Goal: Transaction & Acquisition: Subscribe to service/newsletter

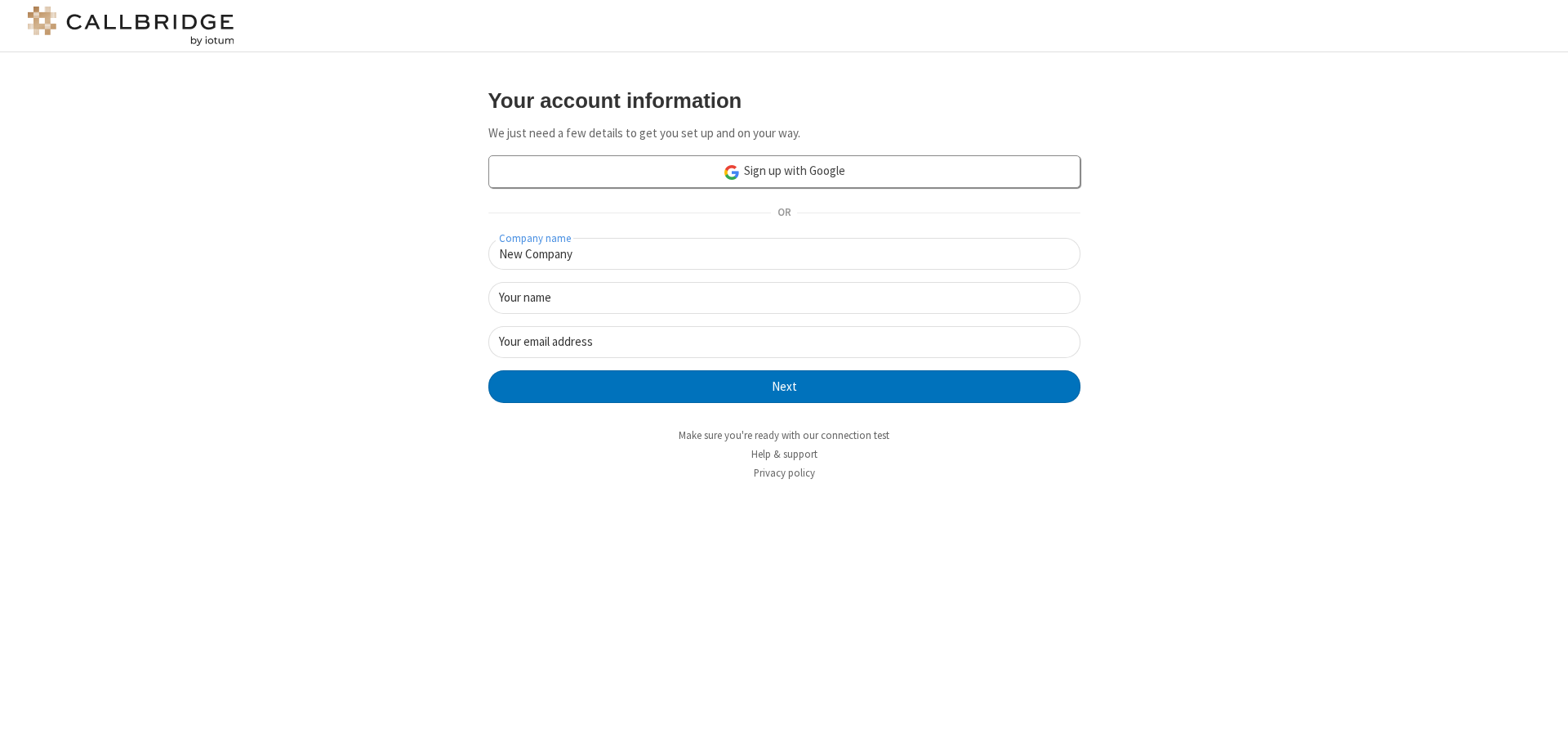
type input "New Company"
type input "New User"
type input "[EMAIL_ADDRESS]"
click button "Next" at bounding box center [784, 386] width 592 height 33
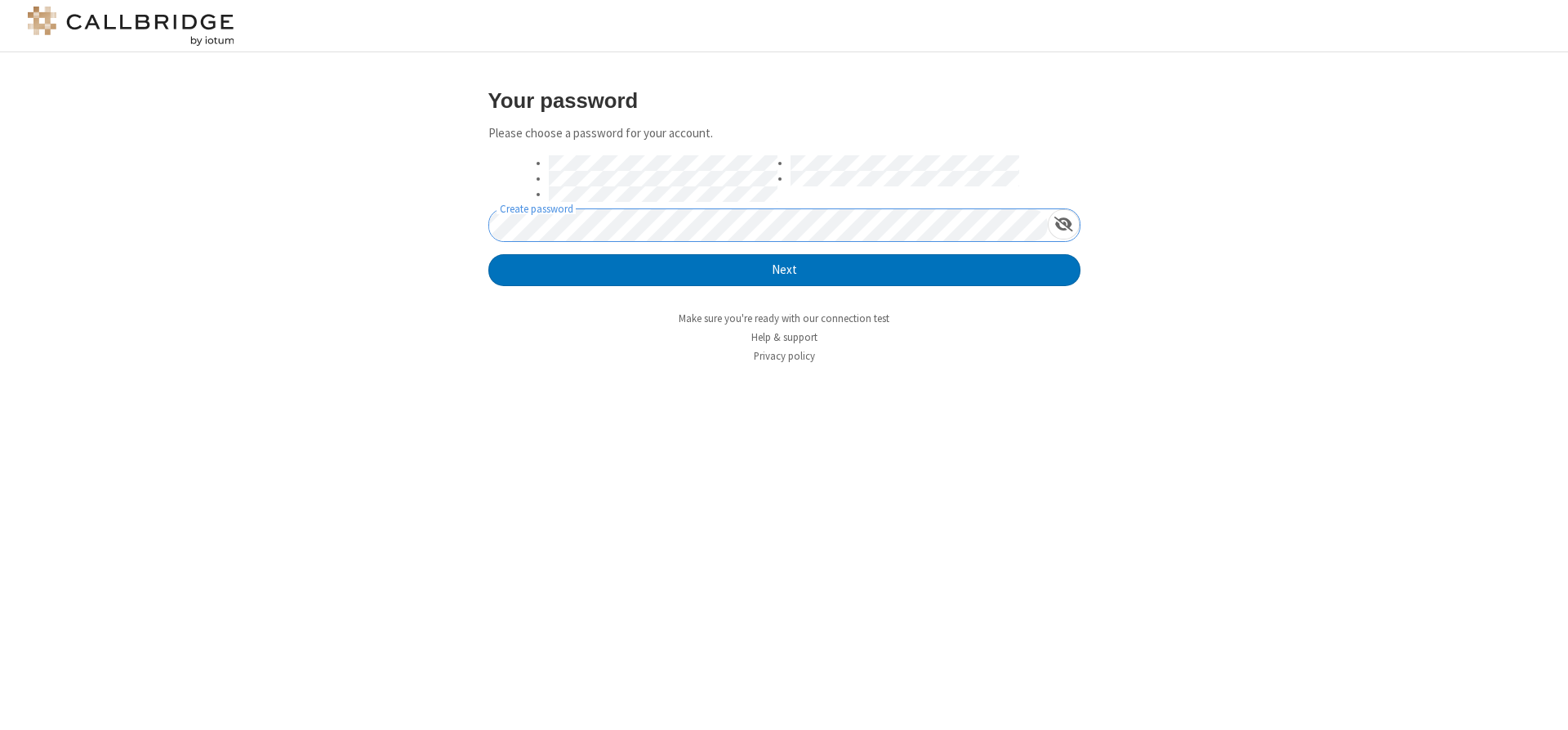
click at [489, 254] on button "Next" at bounding box center [784, 270] width 592 height 33
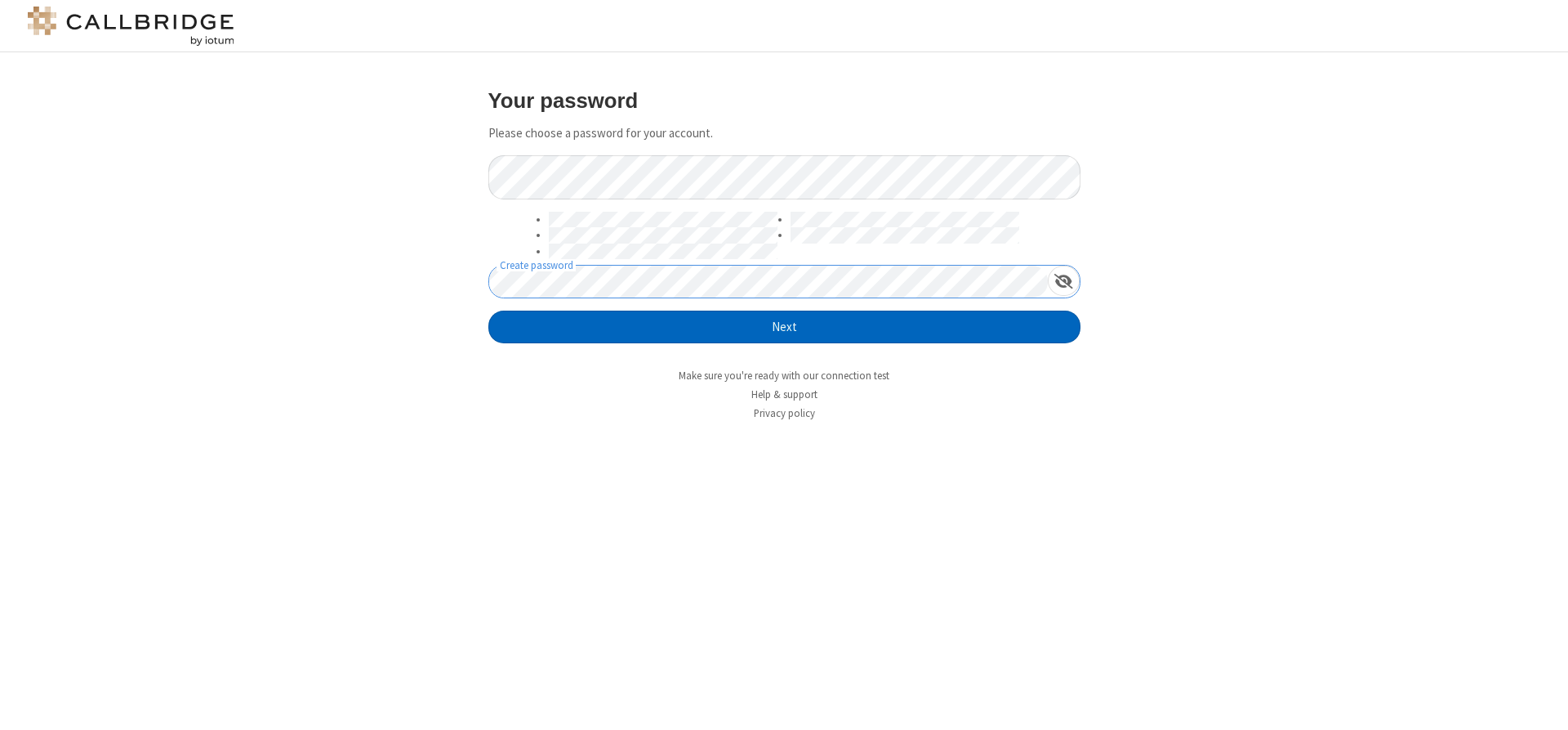
click at [784, 327] on button "Next" at bounding box center [784, 327] width 592 height 33
